Goal: Participate in discussion: Engage in conversation with other users on a specific topic

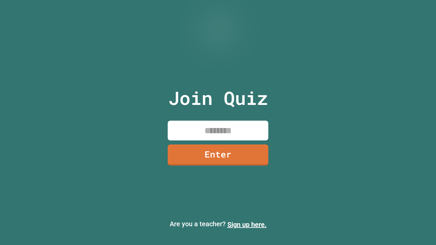
click at [217, 133] on input at bounding box center [218, 131] width 101 height 20
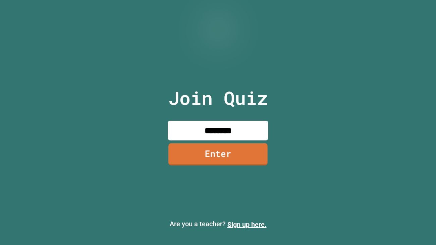
type input "********"
click at [222, 154] on link "Enter" at bounding box center [218, 154] width 99 height 22
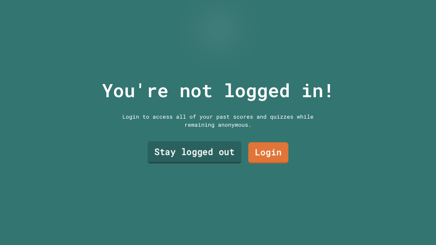
click at [235, 148] on link "Stay logged out" at bounding box center [195, 153] width 94 height 22
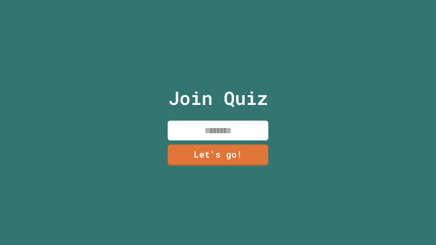
drag, startPoint x: 264, startPoint y: 126, endPoint x: 250, endPoint y: 130, distance: 14.3
click at [258, 128] on input at bounding box center [218, 131] width 101 height 20
type input "*"
type input "******"
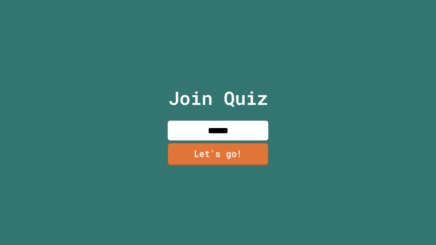
click at [249, 156] on link "Let's go!" at bounding box center [218, 154] width 100 height 22
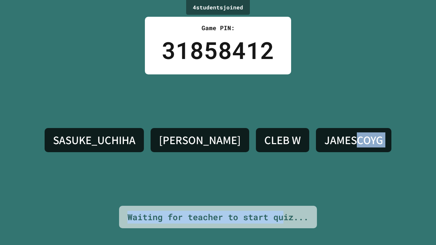
drag, startPoint x: 287, startPoint y: 209, endPoint x: 361, endPoint y: 222, distance: 74.9
click at [347, 225] on div "4 student s joined Game PIN: 31858412 [PERSON_NAME] W JAMESCOYG Waiting for tea…" at bounding box center [218, 122] width 436 height 245
click at [384, 210] on div "4 student s joined Game PIN: 31858412 [PERSON_NAME] W JAMESCOYG Waiting for tea…" at bounding box center [218, 122] width 436 height 245
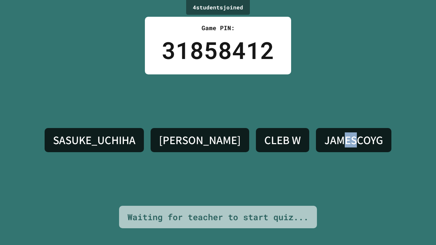
click at [335, 110] on div "SASUKE_UCHIHA [PERSON_NAME] W JAMESCOYG" at bounding box center [218, 141] width 354 height 132
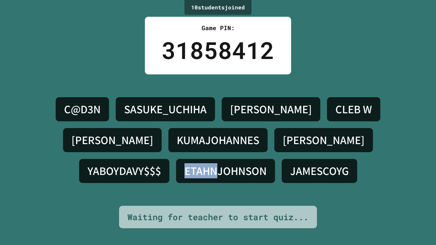
drag, startPoint x: 349, startPoint y: 142, endPoint x: 315, endPoint y: 141, distance: 34.9
click at [275, 159] on div "ETAHNJOHNSON" at bounding box center [225, 171] width 99 height 24
click at [267, 164] on h4 "ETAHNJOHNSON" at bounding box center [226, 171] width 82 height 14
click at [339, 176] on div "C@D3N SASUKE_UCHIHA [PERSON_NAME] [PERSON_NAME] ETAHNJOHNSON JAMESCOYG" at bounding box center [218, 140] width 403 height 93
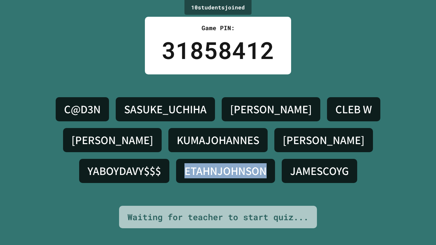
drag, startPoint x: 317, startPoint y: 138, endPoint x: 408, endPoint y: 141, distance: 91.4
click at [408, 141] on div "C@D3N SASUKE_UCHIHA [PERSON_NAME] [PERSON_NAME] ETAHNJOHNSON JAMESCOYG" at bounding box center [218, 140] width 403 height 93
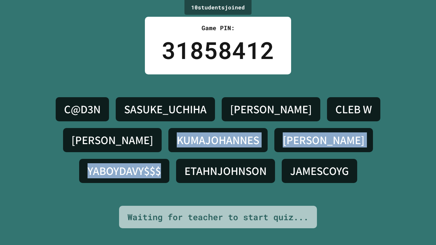
drag, startPoint x: 294, startPoint y: 143, endPoint x: 0, endPoint y: 174, distance: 296.0
click at [0, 174] on div "10 student s joined Game PIN: 31858412 C@D3N [PERSON_NAME] [PERSON_NAME]$$$ ETA…" at bounding box center [218, 122] width 436 height 245
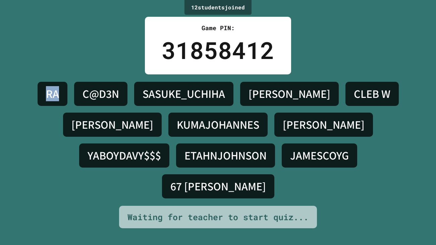
drag, startPoint x: 61, startPoint y: 113, endPoint x: 38, endPoint y: 48, distance: 69.8
click at [42, 45] on div "12 student s joined Game PIN: 31858412 RA C@D3N SASUKE_UCHIHA [PERSON_NAME] [PE…" at bounding box center [218, 122] width 436 height 245
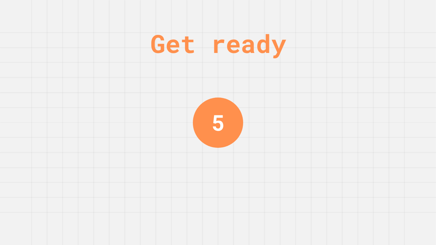
click at [46, 107] on div "Get ready 5" at bounding box center [218, 122] width 436 height 245
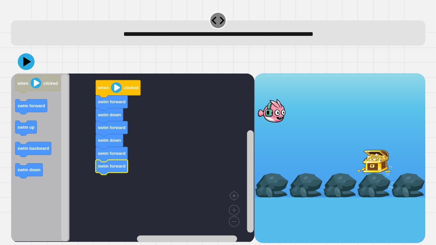
click at [119, 89] on image "Blockly Workspace" at bounding box center [116, 88] width 11 height 11
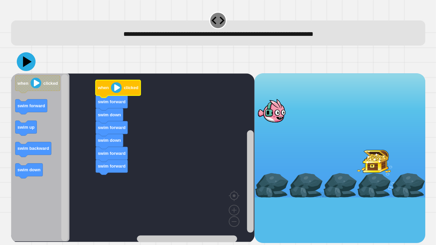
drag, startPoint x: 21, startPoint y: 52, endPoint x: 20, endPoint y: 56, distance: 3.7
click at [20, 53] on div at bounding box center [218, 61] width 415 height 23
click at [22, 61] on icon at bounding box center [26, 62] width 20 height 20
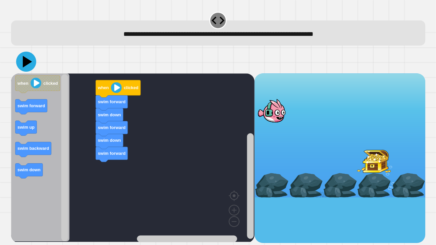
click at [25, 63] on icon at bounding box center [27, 62] width 9 height 12
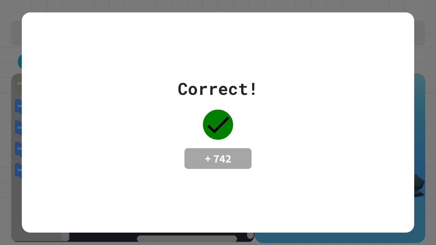
drag, startPoint x: 248, startPoint y: 154, endPoint x: 206, endPoint y: 136, distance: 46.0
click at [306, 199] on div "Correct! + 742" at bounding box center [218, 122] width 393 height 221
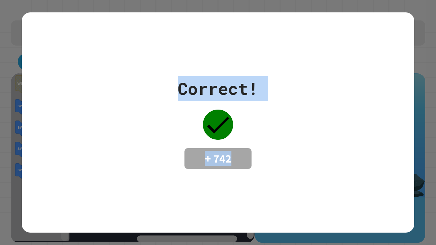
drag, startPoint x: 129, startPoint y: 67, endPoint x: 417, endPoint y: 181, distance: 308.9
click at [419, 196] on div "Correct! + 742" at bounding box center [218, 122] width 436 height 245
click at [360, 50] on div "Correct! + 742" at bounding box center [218, 122] width 393 height 221
drag, startPoint x: 360, startPoint y: 50, endPoint x: 358, endPoint y: 68, distance: 18.2
click at [361, 52] on div "Correct! + 742" at bounding box center [218, 122] width 393 height 221
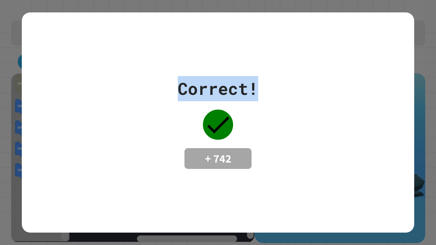
click at [191, 90] on div "Correct!" at bounding box center [218, 88] width 81 height 25
drag, startPoint x: 178, startPoint y: 84, endPoint x: 221, endPoint y: 91, distance: 43.2
click at [221, 91] on div "Correct!" at bounding box center [218, 88] width 81 height 25
click at [188, 94] on div "Correct!" at bounding box center [218, 88] width 81 height 25
drag, startPoint x: 188, startPoint y: 94, endPoint x: 207, endPoint y: 91, distance: 19.8
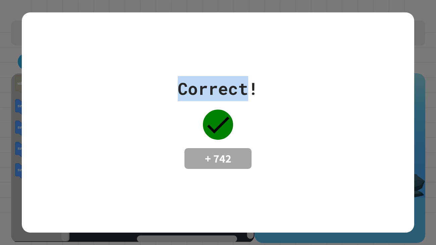
click at [235, 83] on div "Correct!" at bounding box center [218, 88] width 81 height 25
click at [157, 97] on div "Correct! + 742" at bounding box center [218, 122] width 393 height 93
drag, startPoint x: 178, startPoint y: 88, endPoint x: 225, endPoint y: 90, distance: 46.7
click at [225, 90] on div "Correct!" at bounding box center [218, 88] width 81 height 25
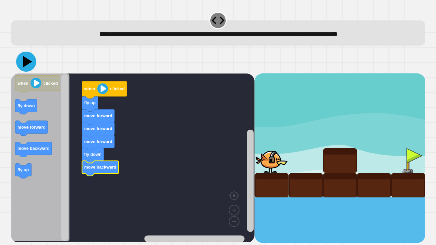
drag, startPoint x: 24, startPoint y: 64, endPoint x: 27, endPoint y: 63, distance: 3.4
click at [24, 64] on icon at bounding box center [27, 62] width 9 height 12
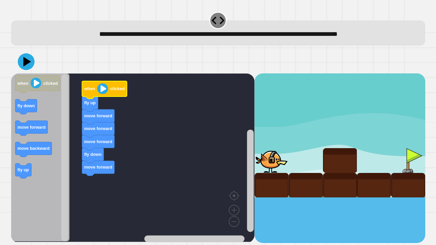
click at [121, 93] on icon "Blockly Workspace" at bounding box center [104, 90] width 45 height 17
click at [20, 65] on icon at bounding box center [26, 62] width 20 height 20
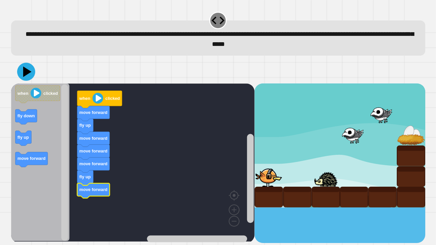
click at [26, 75] on icon at bounding box center [27, 71] width 8 height 10
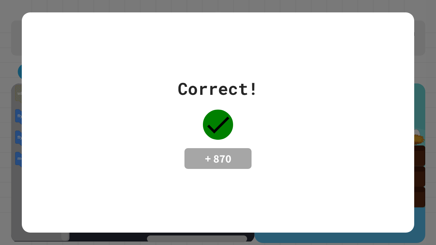
click at [419, 37] on div "Correct! + 870" at bounding box center [218, 122] width 436 height 245
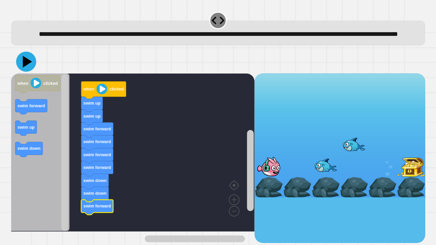
click at [22, 72] on icon at bounding box center [26, 62] width 20 height 20
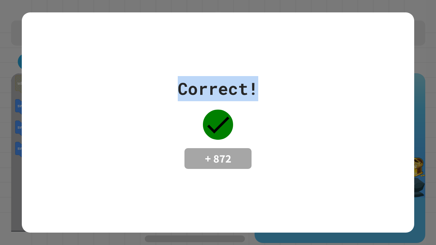
drag, startPoint x: 148, startPoint y: 95, endPoint x: 340, endPoint y: 90, distance: 192.1
click at [351, 86] on div "Correct! + 872" at bounding box center [218, 122] width 393 height 93
drag, startPoint x: 305, startPoint y: 88, endPoint x: 133, endPoint y: 31, distance: 181.2
click at [138, 33] on div "Correct! + 872" at bounding box center [218, 122] width 393 height 221
drag, startPoint x: 162, startPoint y: 96, endPoint x: 159, endPoint y: 91, distance: 5.9
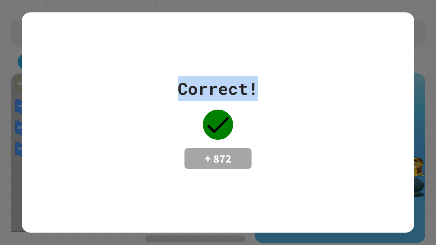
click at [160, 92] on div "Correct! + 872" at bounding box center [218, 122] width 393 height 93
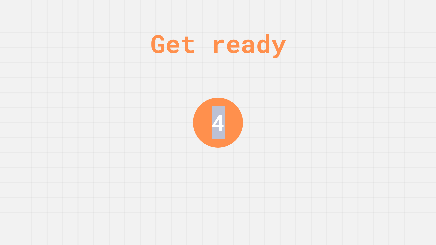
drag, startPoint x: 153, startPoint y: 164, endPoint x: 214, endPoint y: 158, distance: 61.4
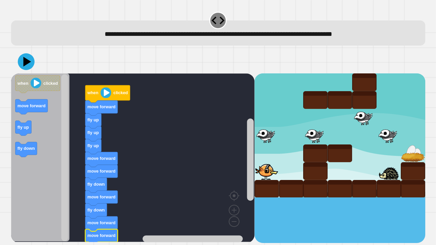
drag, startPoint x: 35, startPoint y: 60, endPoint x: 26, endPoint y: 67, distance: 12.0
click at [28, 66] on div at bounding box center [218, 61] width 415 height 23
click at [26, 67] on icon at bounding box center [26, 62] width 20 height 20
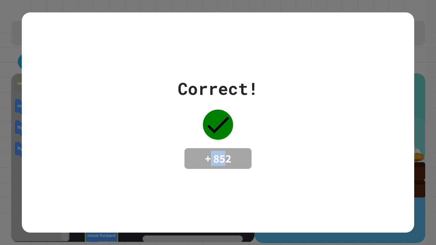
drag, startPoint x: 228, startPoint y: 158, endPoint x: 219, endPoint y: 160, distance: 8.9
click at [211, 162] on h4 "+ 852" at bounding box center [218, 159] width 54 height 14
drag, startPoint x: 230, startPoint y: 161, endPoint x: 197, endPoint y: 154, distance: 34.0
click at [197, 154] on h4 "+ 852" at bounding box center [218, 159] width 54 height 14
drag, startPoint x: 347, startPoint y: 118, endPoint x: 309, endPoint y: 178, distance: 71.7
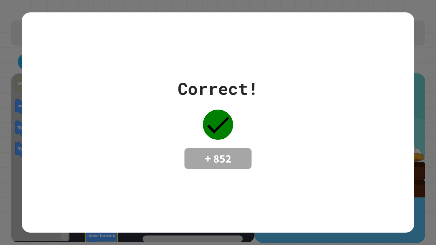
click at [364, 166] on div "Correct! + 852" at bounding box center [218, 122] width 393 height 93
drag, startPoint x: 231, startPoint y: 159, endPoint x: 186, endPoint y: 159, distance: 44.6
click at [186, 159] on div "+ 852" at bounding box center [218, 158] width 67 height 21
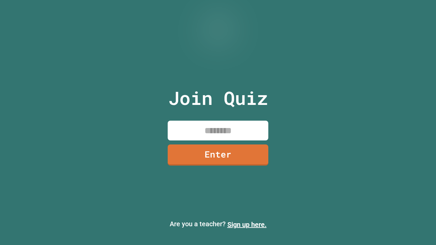
click at [212, 127] on input at bounding box center [218, 131] width 101 height 20
click at [183, 125] on input at bounding box center [218, 131] width 101 height 20
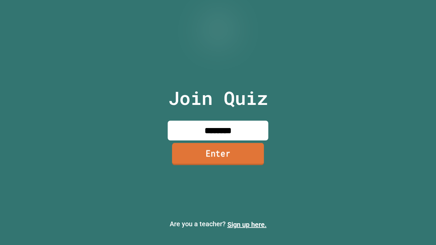
type input "********"
click at [207, 151] on link "Enter" at bounding box center [218, 154] width 92 height 22
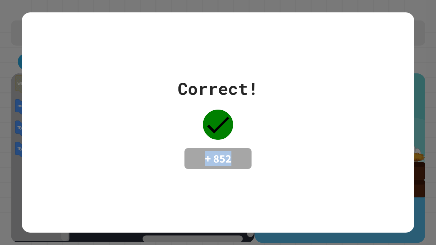
drag, startPoint x: 230, startPoint y: 161, endPoint x: 191, endPoint y: 157, distance: 38.9
click at [191, 156] on div "+ 852" at bounding box center [218, 158] width 67 height 21
click at [259, 150] on div "Correct! + 852" at bounding box center [218, 122] width 393 height 93
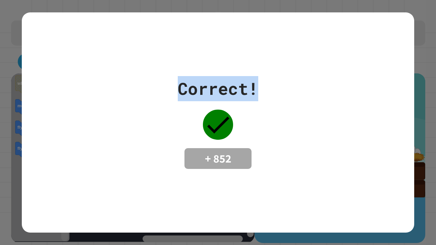
drag, startPoint x: 255, startPoint y: 87, endPoint x: 244, endPoint y: 98, distance: 16.1
click at [147, 107] on div "Correct! + 852" at bounding box center [218, 122] width 393 height 93
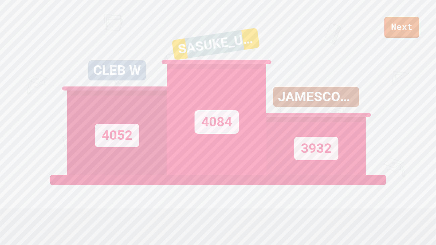
drag, startPoint x: 182, startPoint y: 53, endPoint x: 254, endPoint y: 62, distance: 73.0
click at [254, 60] on div "SASUKE_UCHIHA" at bounding box center [216, 44] width 88 height 33
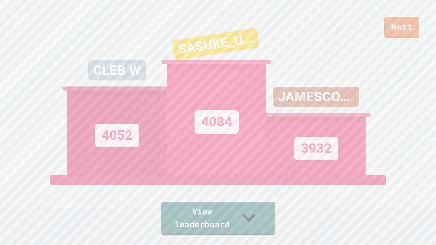
drag, startPoint x: 287, startPoint y: 59, endPoint x: 256, endPoint y: 49, distance: 32.4
click at [259, 48] on div "CLEB W 4052 SASUKE_UCHIHA 4084 JAMESCOYG 3932" at bounding box center [218, 91] width 302 height 168
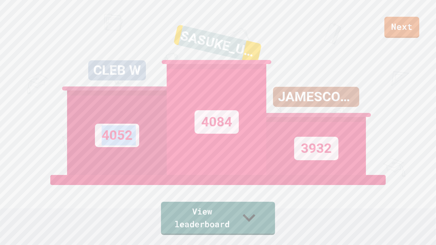
drag, startPoint x: 242, startPoint y: 58, endPoint x: 194, endPoint y: 75, distance: 50.7
click at [159, 73] on div "CLEB W 4052 SASUKE_UCHIHA 4084 JAMESCOYG 3932" at bounding box center [218, 91] width 302 height 168
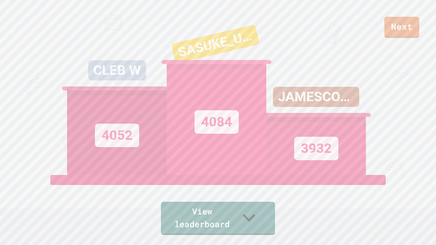
drag, startPoint x: 319, startPoint y: 66, endPoint x: 273, endPoint y: 68, distance: 45.7
click at [273, 68] on div "JAMESCOYG 3932" at bounding box center [317, 91] width 100 height 168
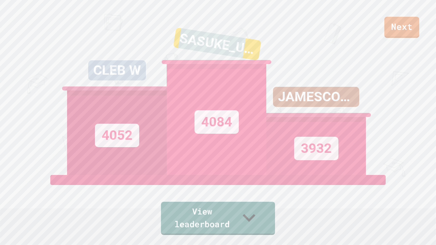
drag, startPoint x: 246, startPoint y: 60, endPoint x: 173, endPoint y: 48, distance: 74.0
click at [173, 48] on div "SASUKE_UCHIHA 4084" at bounding box center [217, 91] width 100 height 168
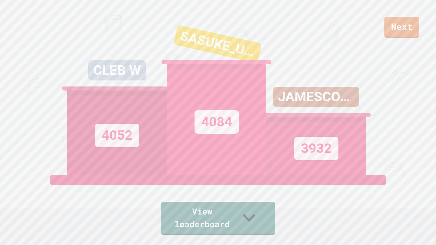
drag, startPoint x: 336, startPoint y: 32, endPoint x: 255, endPoint y: 50, distance: 82.3
click at [255, 50] on div "CLEB W 4052 SASUKE_UCHIHA 4084 JAMESCOYG 3932" at bounding box center [218, 91] width 302 height 168
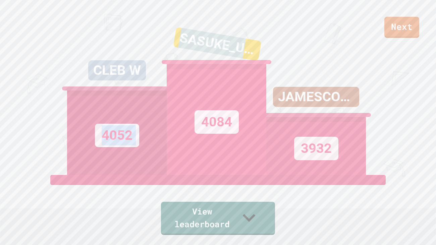
drag, startPoint x: 243, startPoint y: 53, endPoint x: 154, endPoint y: 66, distance: 90.2
click at [154, 66] on div "CLEB W 4052 SASUKE_UCHIHA 4084 JAMESCOYG 3932" at bounding box center [218, 91] width 302 height 168
click at [166, 19] on div "CLEB W 4052" at bounding box center [117, 91] width 100 height 168
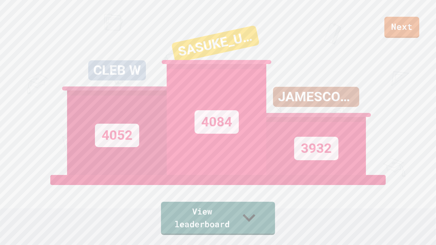
click at [65, 32] on div "Next" at bounding box center [218, 19] width 436 height 38
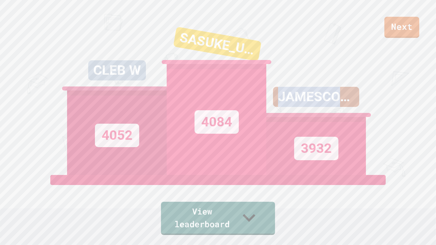
drag, startPoint x: 279, startPoint y: 113, endPoint x: 342, endPoint y: 107, distance: 63.4
click at [341, 107] on div "JAMESCOYG" at bounding box center [316, 97] width 86 height 20
click at [132, 31] on div "CLEB W 4052" at bounding box center [117, 91] width 100 height 168
